Goal: Find specific page/section: Find specific page/section

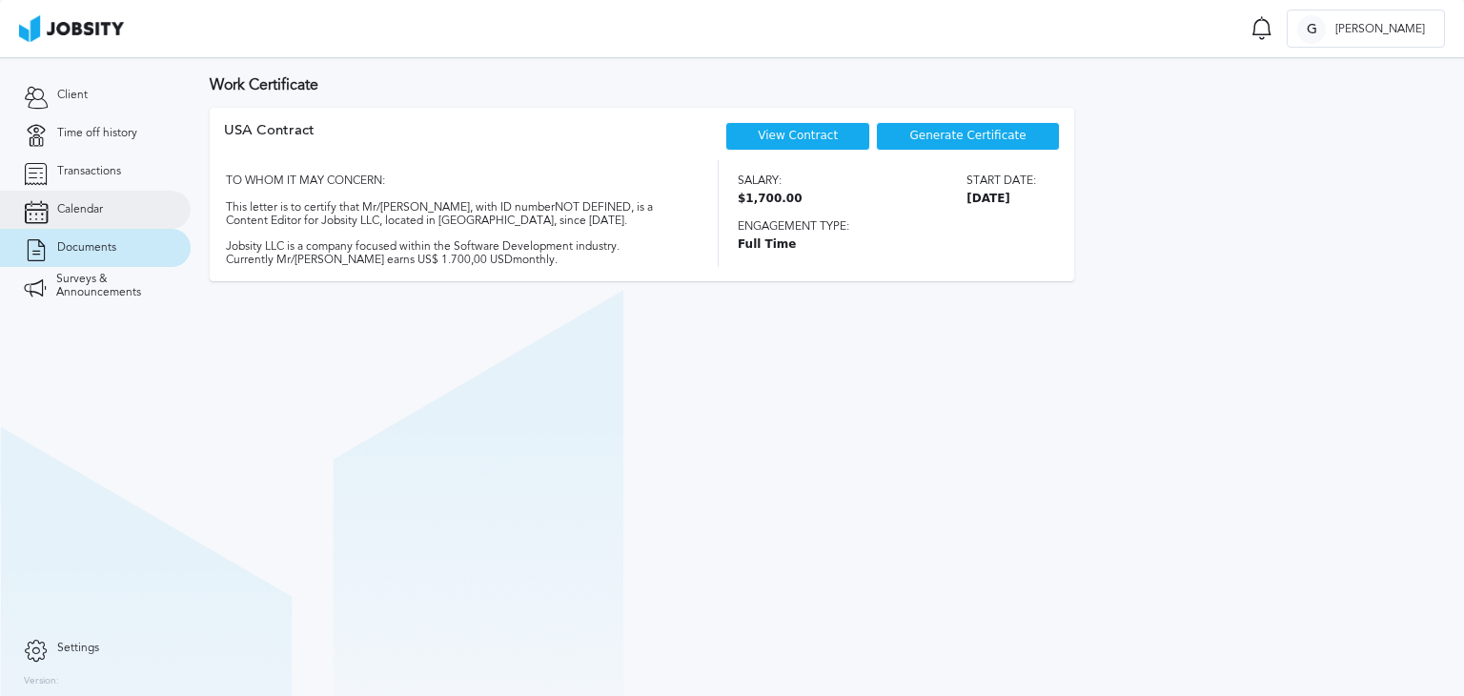
click at [135, 206] on link "Calendar" at bounding box center [95, 210] width 191 height 38
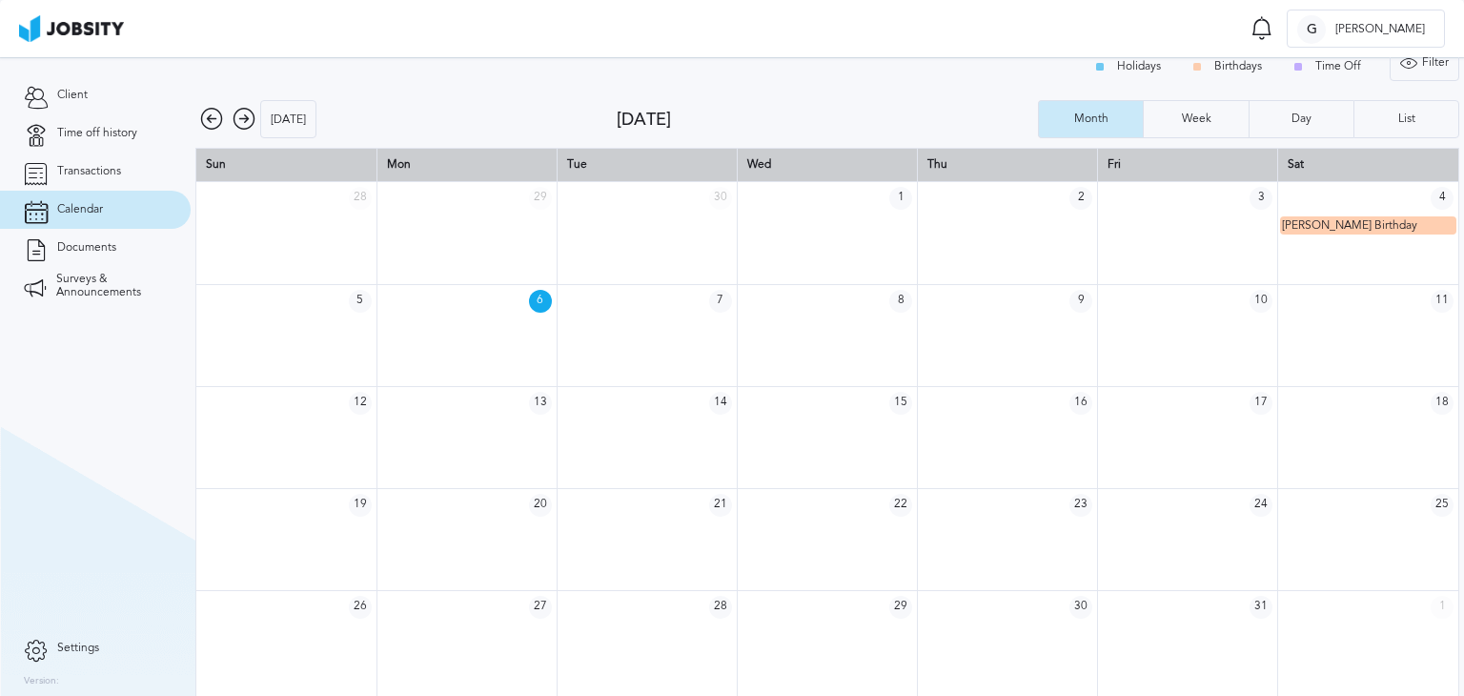
scroll to position [25, 0]
drag, startPoint x: 715, startPoint y: 124, endPoint x: 611, endPoint y: 125, distance: 103.9
click at [617, 125] on div "October 2025" at bounding box center [827, 119] width 421 height 20
click at [752, 117] on div "October 2025" at bounding box center [827, 119] width 421 height 20
drag, startPoint x: 698, startPoint y: 120, endPoint x: 628, endPoint y: 125, distance: 69.7
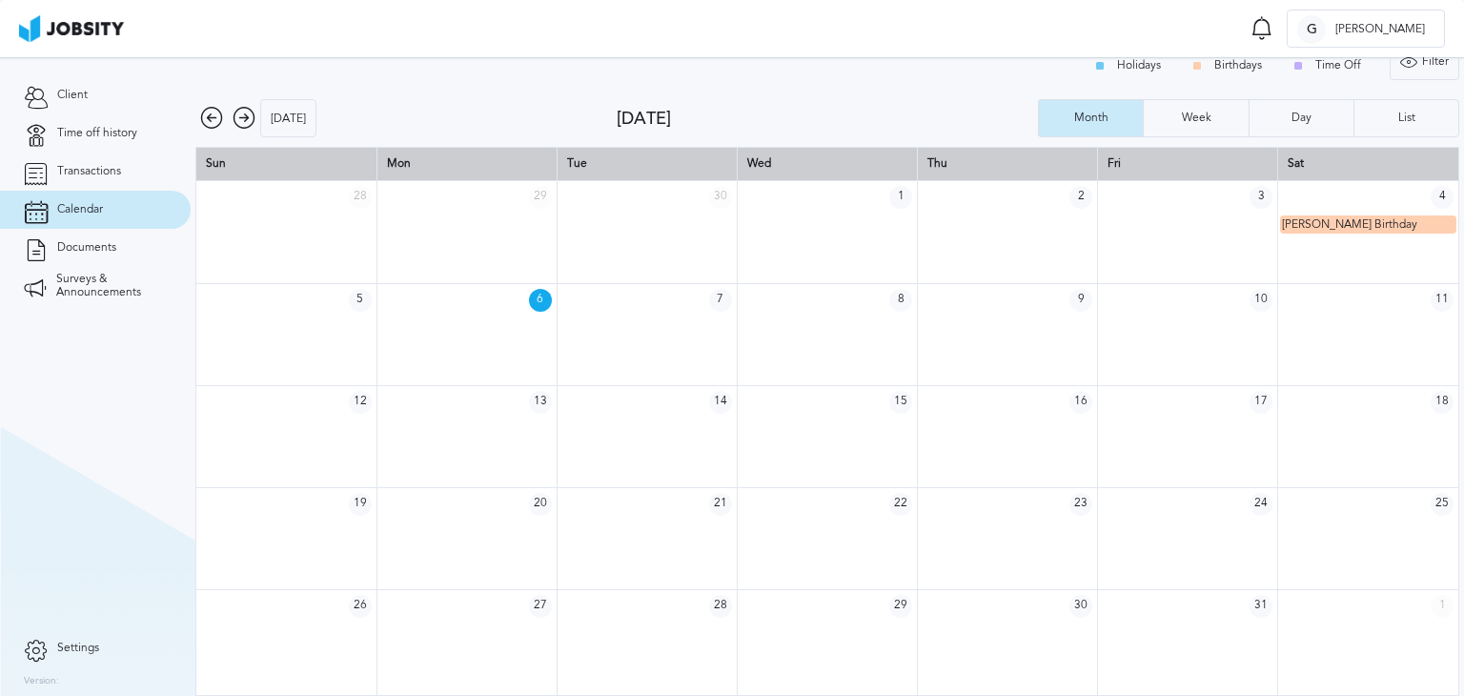
click at [628, 125] on div "October 2025" at bounding box center [827, 119] width 421 height 20
click at [706, 116] on div "October 2025" at bounding box center [827, 119] width 421 height 20
drag, startPoint x: 713, startPoint y: 120, endPoint x: 629, endPoint y: 129, distance: 84.3
click at [629, 129] on div "Today October 2025 Month Week Day List" at bounding box center [827, 118] width 1264 height 38
click at [635, 121] on div "October 2025" at bounding box center [827, 119] width 421 height 20
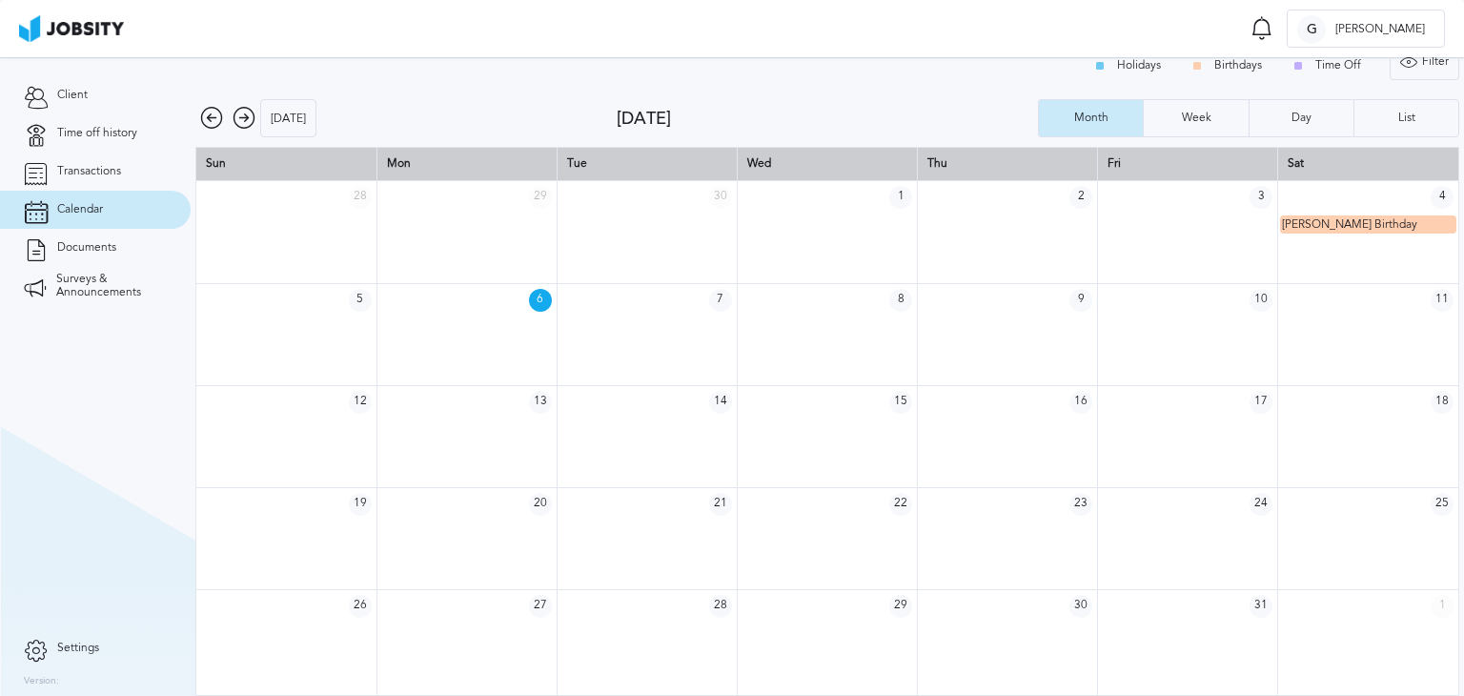
drag, startPoint x: 627, startPoint y: 121, endPoint x: 708, endPoint y: 121, distance: 81.0
click at [708, 121] on div "October 2025" at bounding box center [827, 119] width 421 height 20
click at [730, 120] on div "October 2025" at bounding box center [827, 119] width 421 height 20
drag, startPoint x: 708, startPoint y: 127, endPoint x: 628, endPoint y: 133, distance: 80.3
click at [628, 133] on div "Today October 2025 Month Week Day List" at bounding box center [827, 118] width 1264 height 38
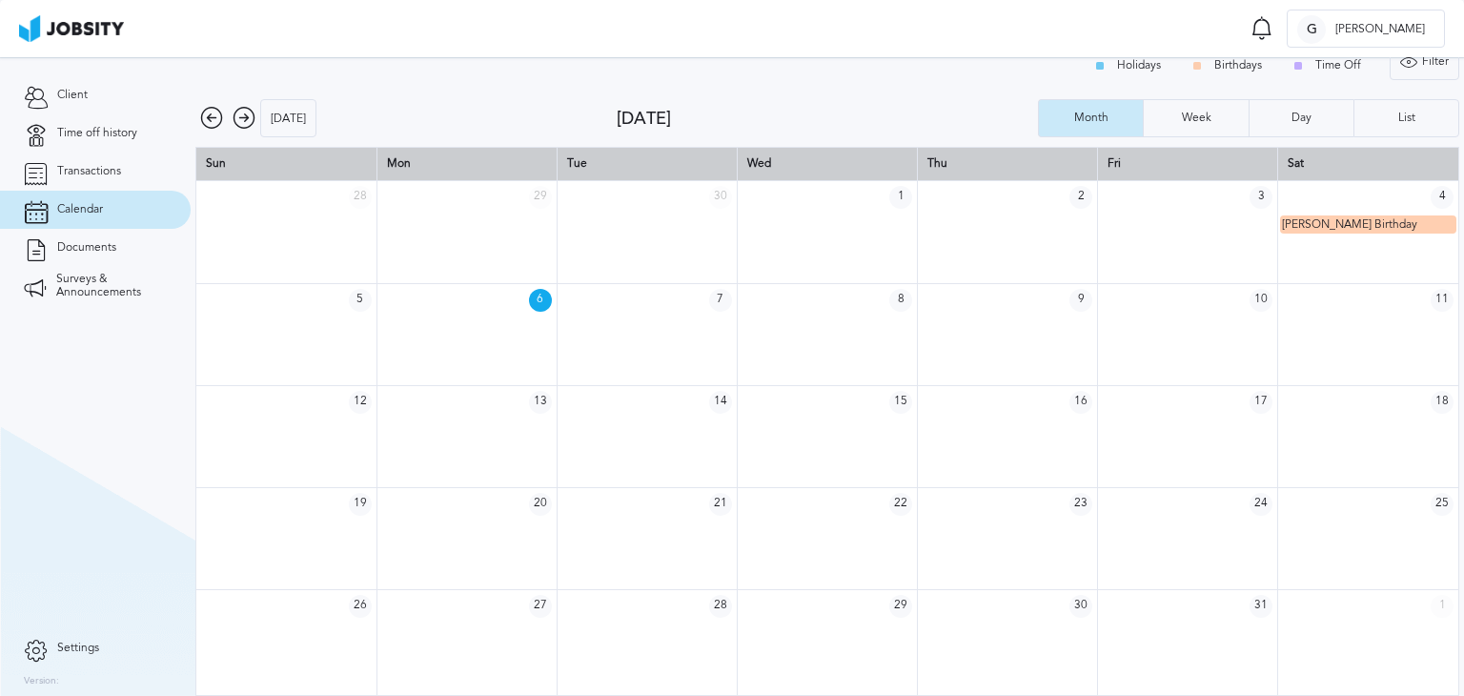
drag, startPoint x: 722, startPoint y: 103, endPoint x: 713, endPoint y: 108, distance: 10.7
click at [721, 103] on div "Today October 2025 Month Week Day List" at bounding box center [827, 118] width 1264 height 38
drag, startPoint x: 713, startPoint y: 115, endPoint x: 629, endPoint y: 127, distance: 84.6
click at [629, 127] on div "October 2025" at bounding box center [827, 119] width 421 height 20
click at [751, 127] on div "Today October 2025 Month Week Day List" at bounding box center [827, 118] width 1264 height 38
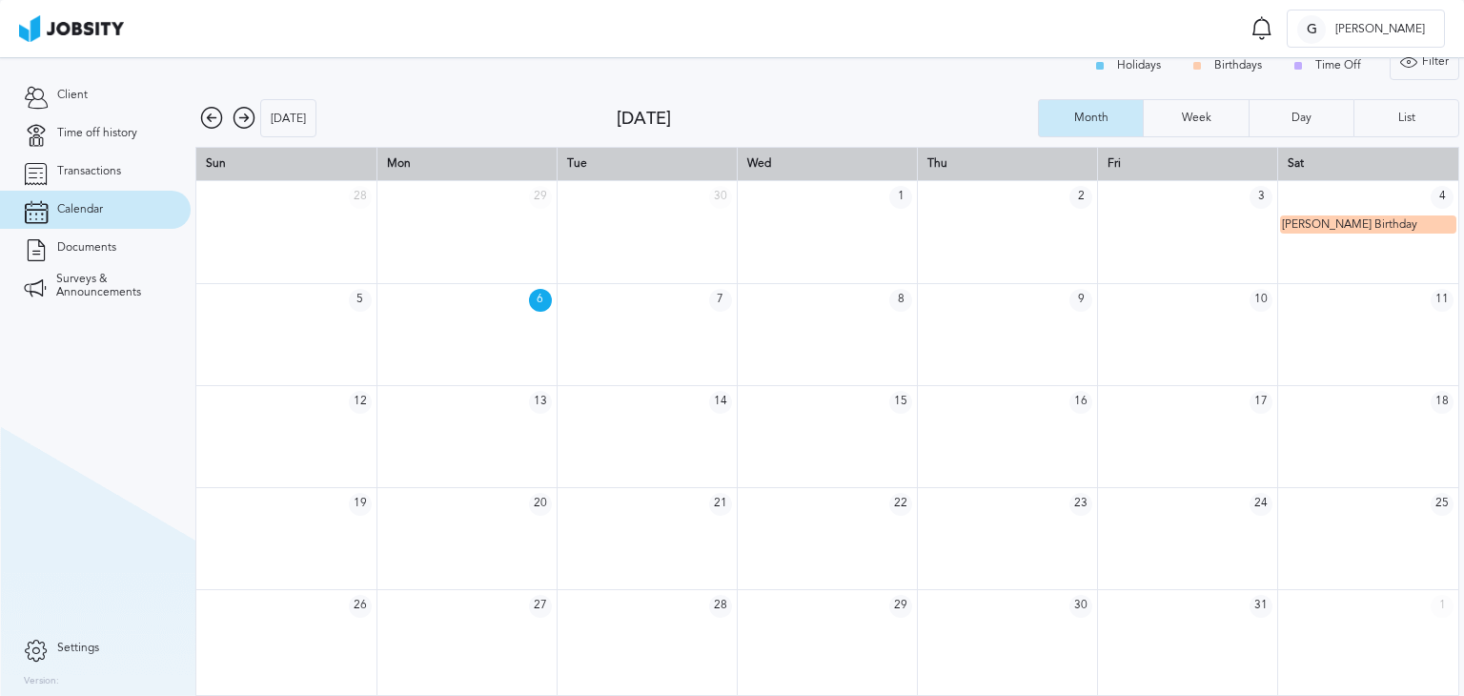
drag, startPoint x: 713, startPoint y: 123, endPoint x: 628, endPoint y: 136, distance: 85.9
click at [628, 136] on div "Today October 2025 Month Week Day List" at bounding box center [827, 118] width 1264 height 38
click at [747, 120] on div "October 2025" at bounding box center [827, 119] width 421 height 20
drag, startPoint x: 713, startPoint y: 116, endPoint x: 626, endPoint y: 132, distance: 88.1
click at [626, 132] on div "Today October 2025 Month Week Day List" at bounding box center [827, 118] width 1264 height 38
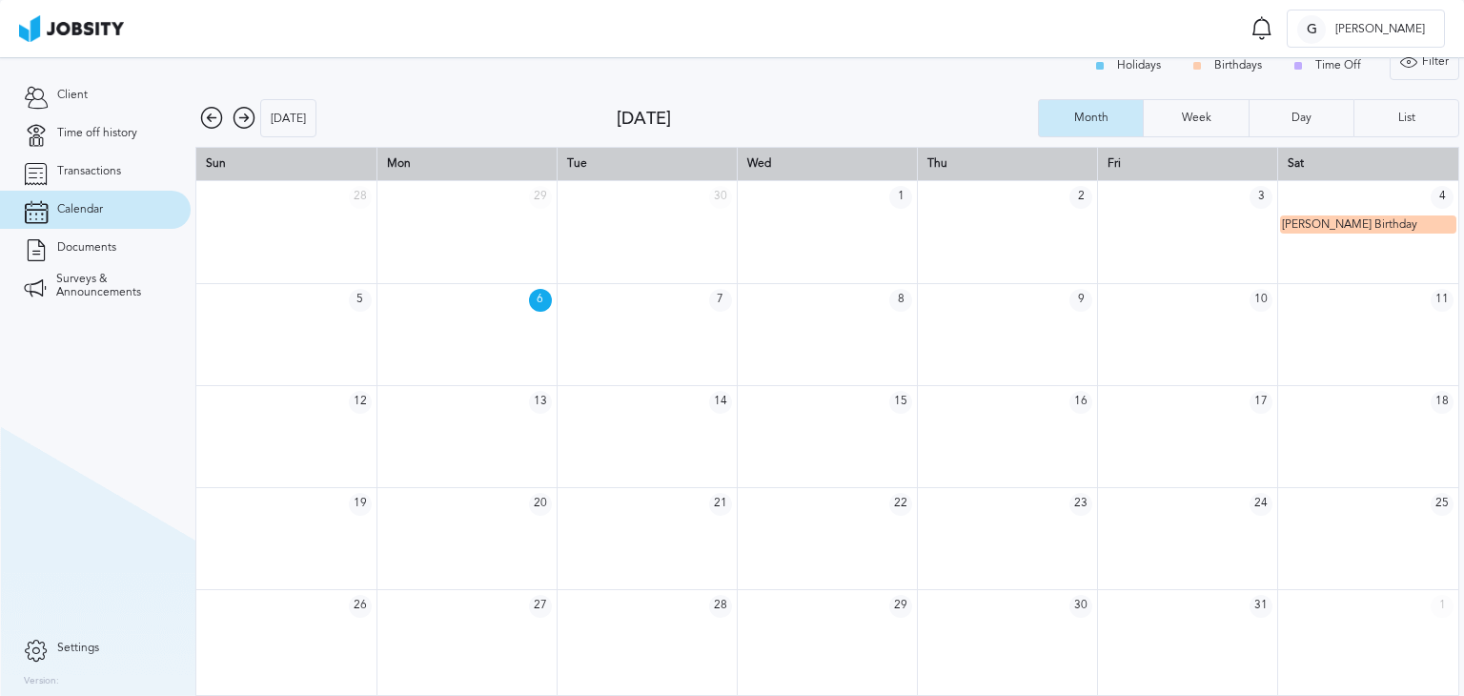
click at [835, 87] on div "Holidays Birthdays Time Off Filter Type Holidays Birthdays Time Off Apply" at bounding box center [827, 66] width 1264 height 48
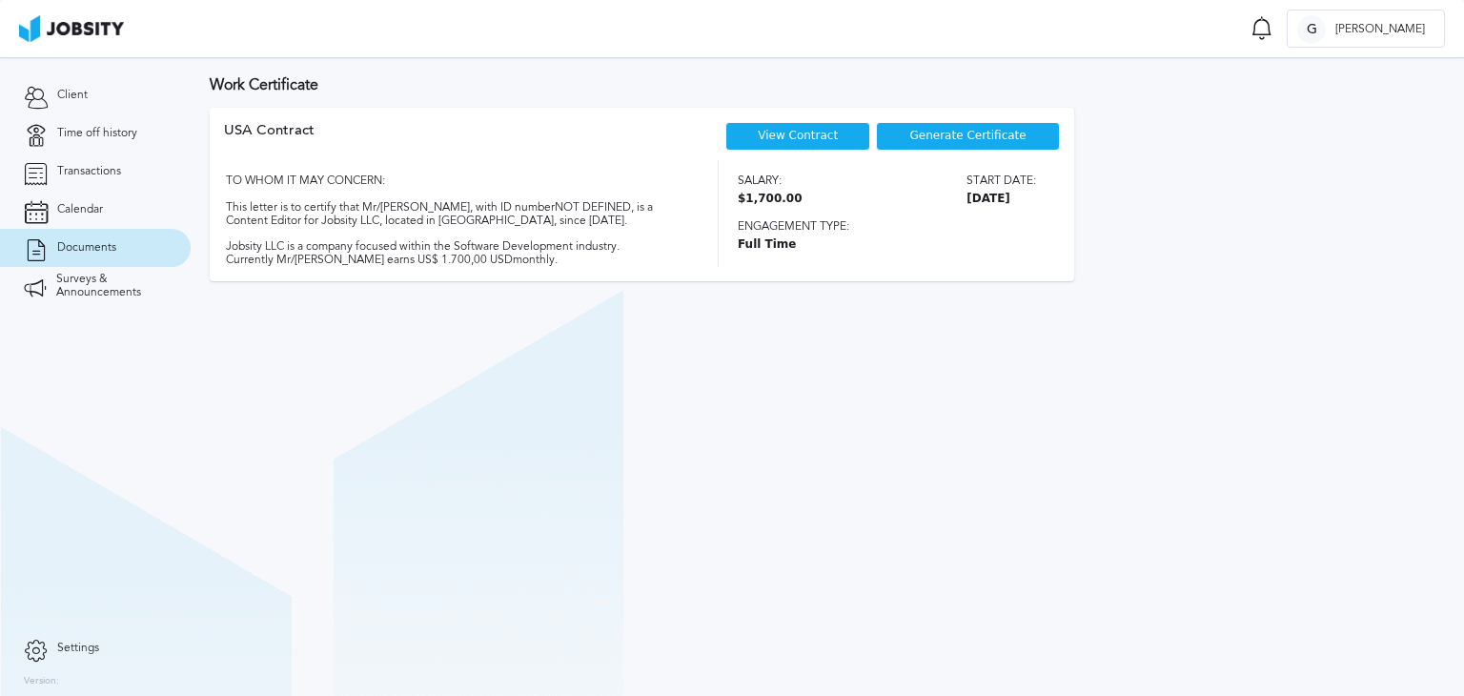
click at [1239, 188] on div "USA Contract View Contract Generate Certificate TO WHOM IT MAY CONCERN: This le…" at bounding box center [827, 199] width 1235 height 183
